Goal: Find specific page/section: Find specific page/section

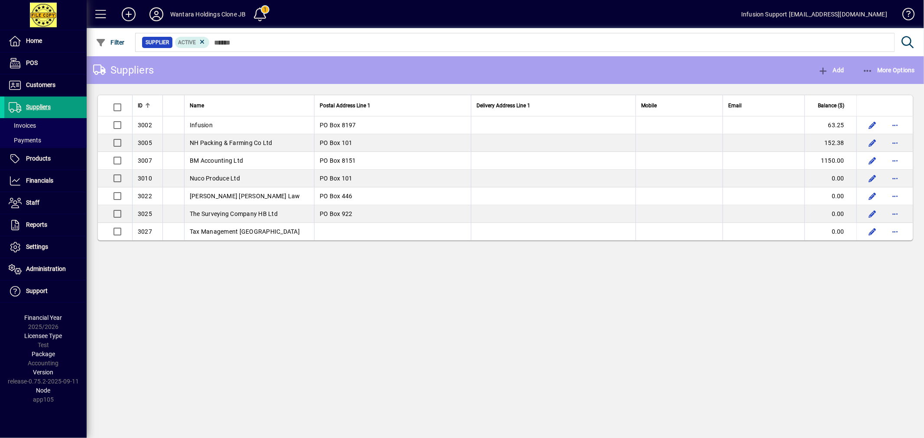
click at [160, 10] on icon at bounding box center [156, 14] width 17 height 14
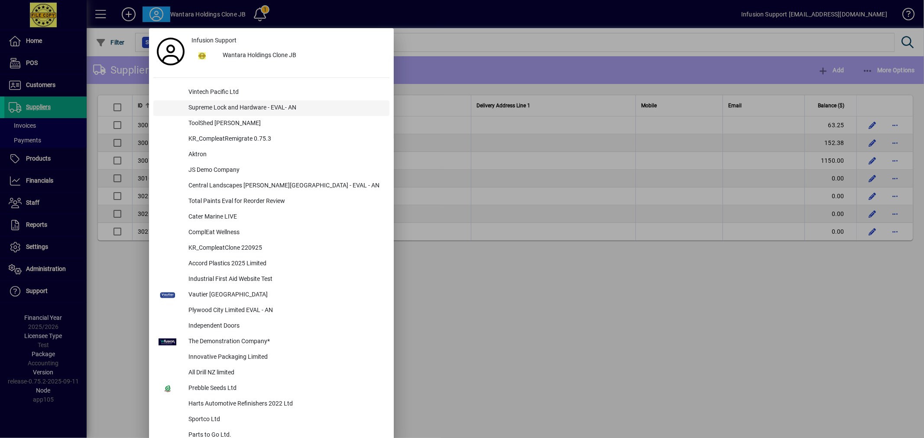
click at [197, 108] on div "Supreme Lock and Hardware - EVAL- AN" at bounding box center [285, 108] width 208 height 16
